Goal: Information Seeking & Learning: Learn about a topic

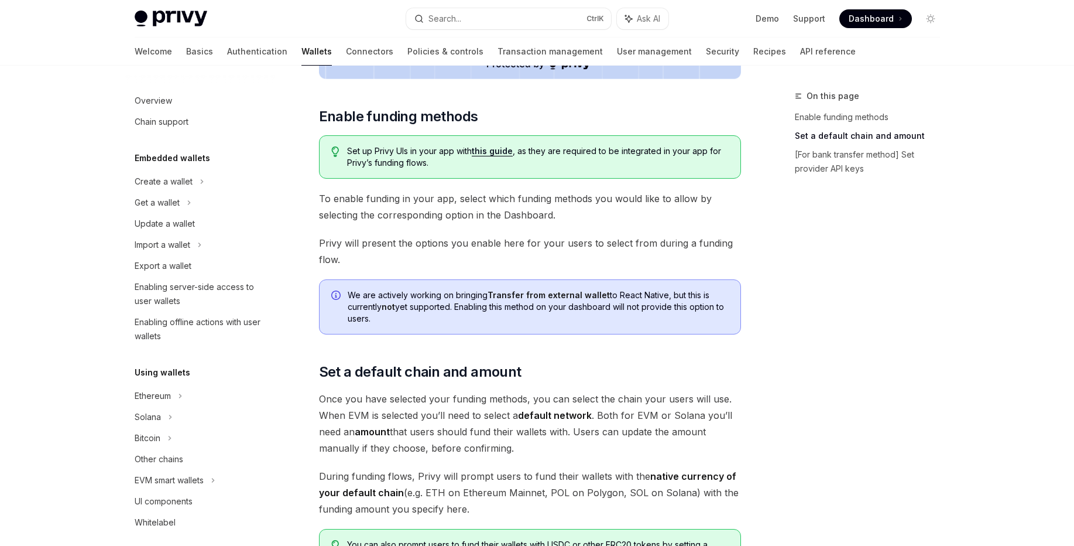
scroll to position [276, 0]
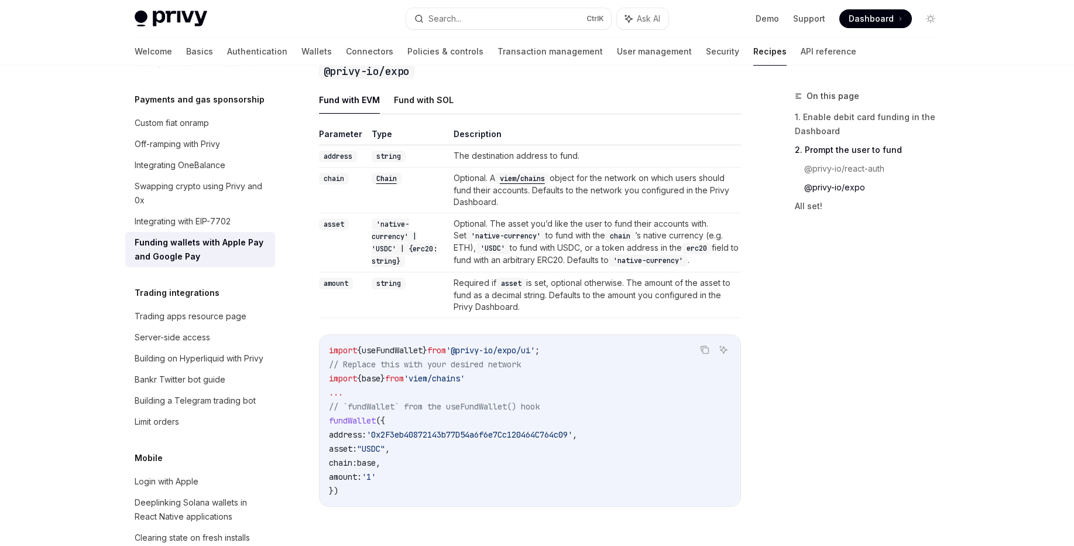
scroll to position [1335, 0]
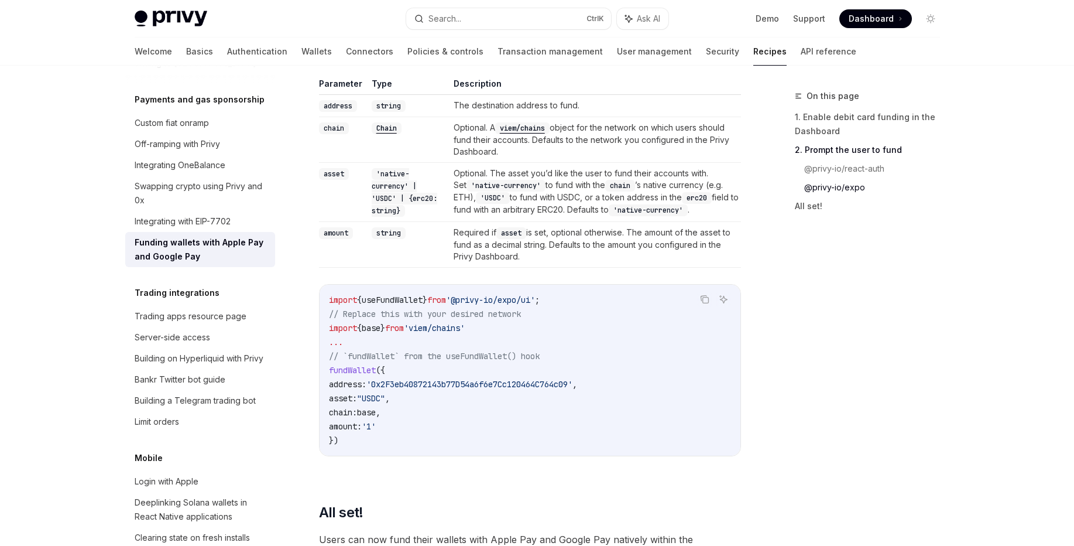
click at [195, 323] on div "Trading apps resource page" at bounding box center [191, 316] width 112 height 14
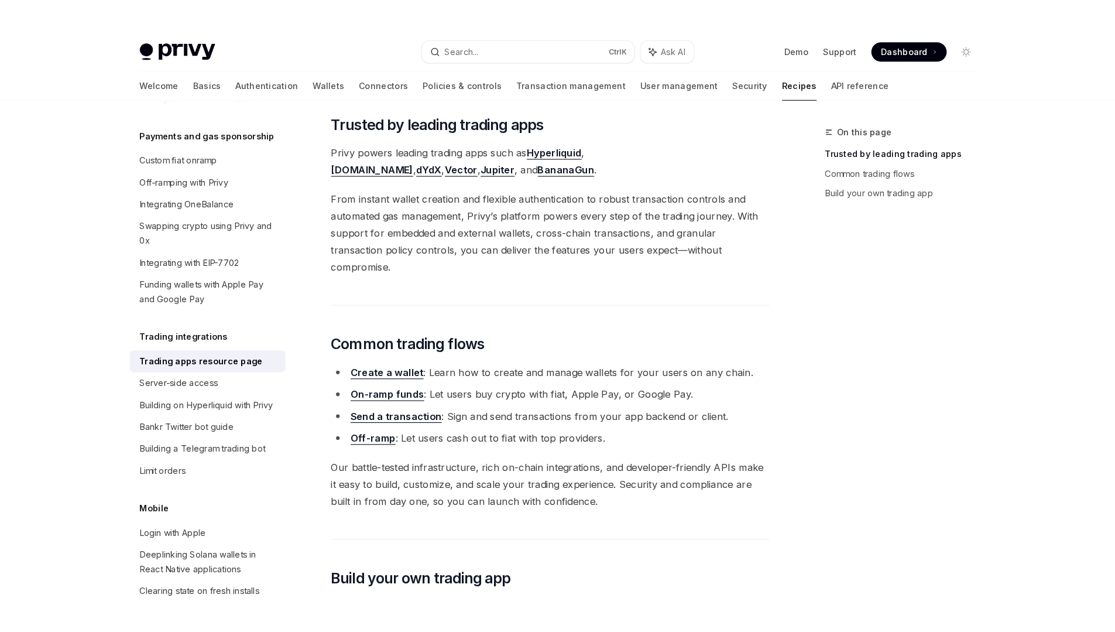
scroll to position [141, 0]
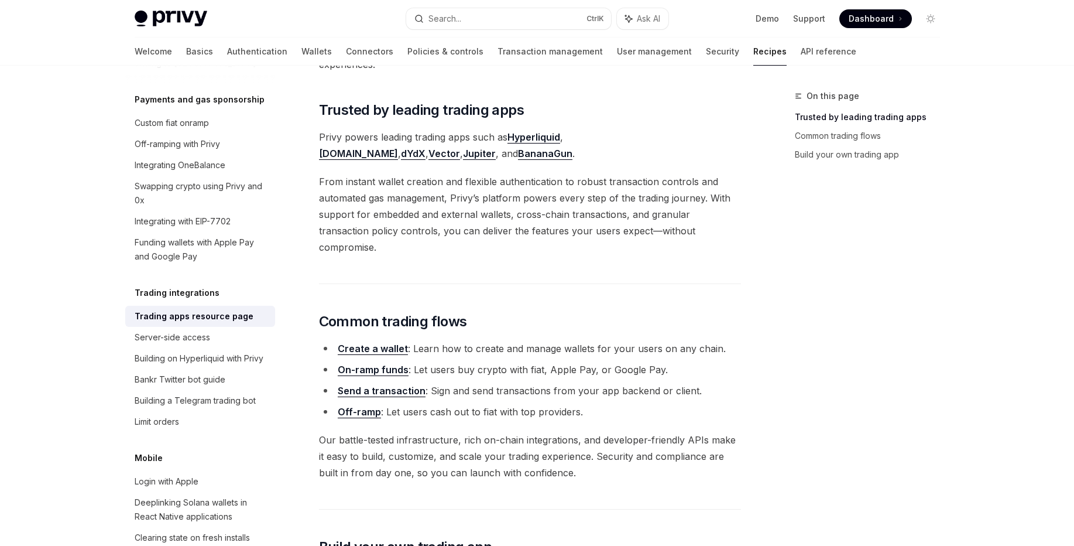
type textarea "*"
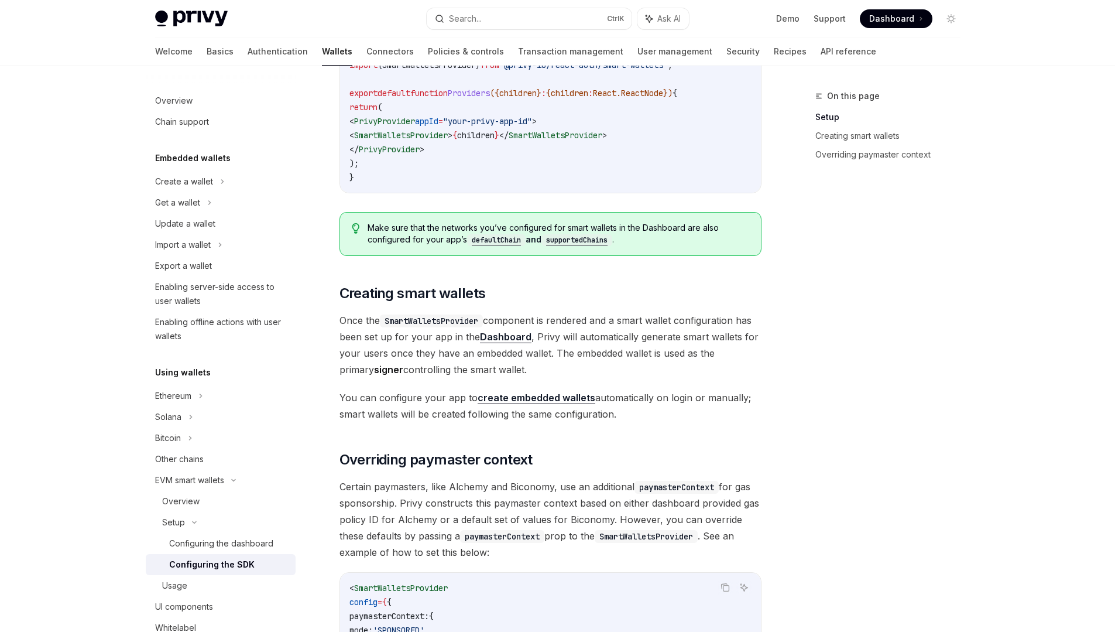
scroll to position [256, 0]
